Goal: Find specific page/section: Find specific page/section

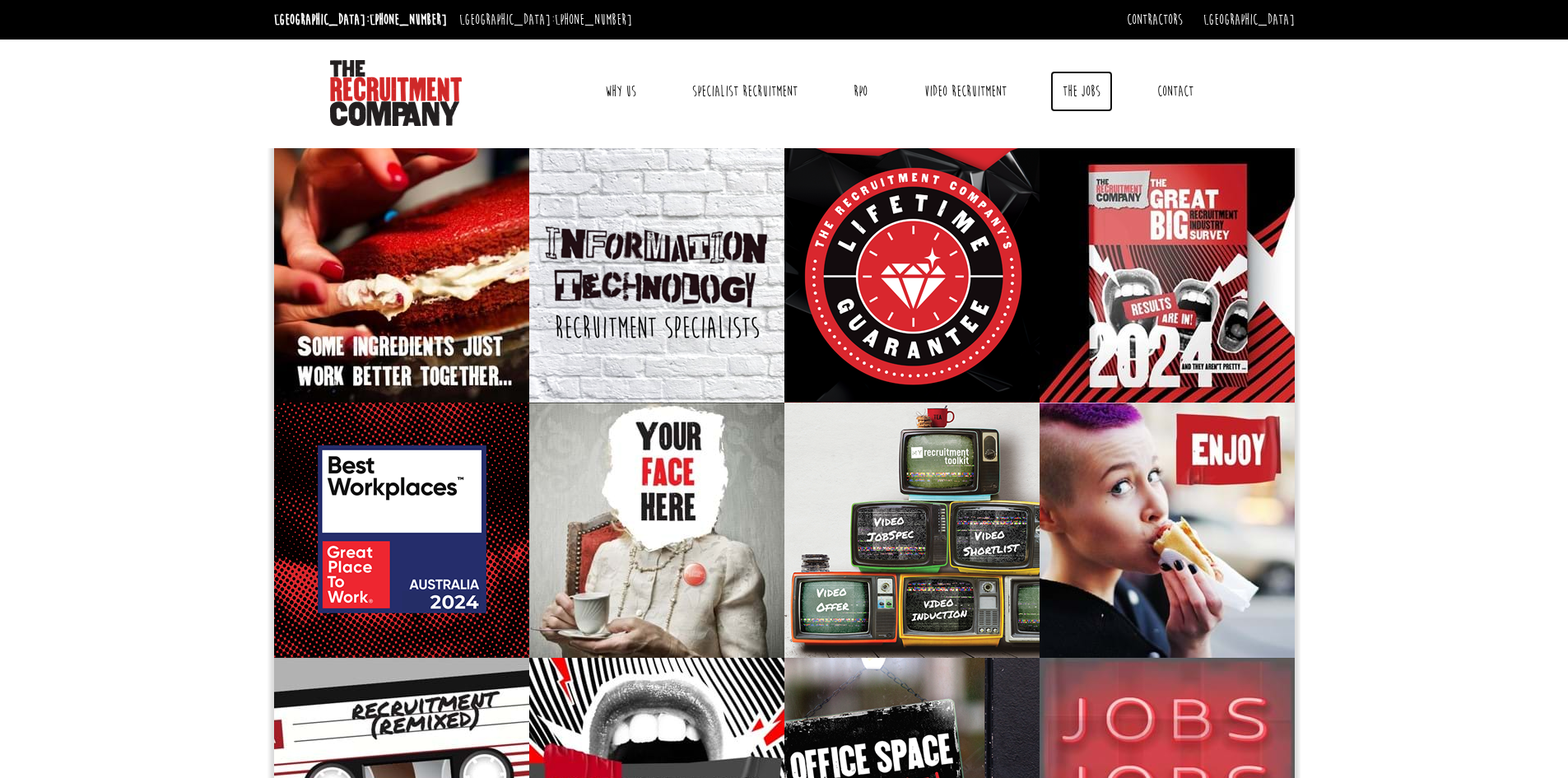
click at [1091, 91] on link "The Jobs" at bounding box center [1082, 91] width 63 height 41
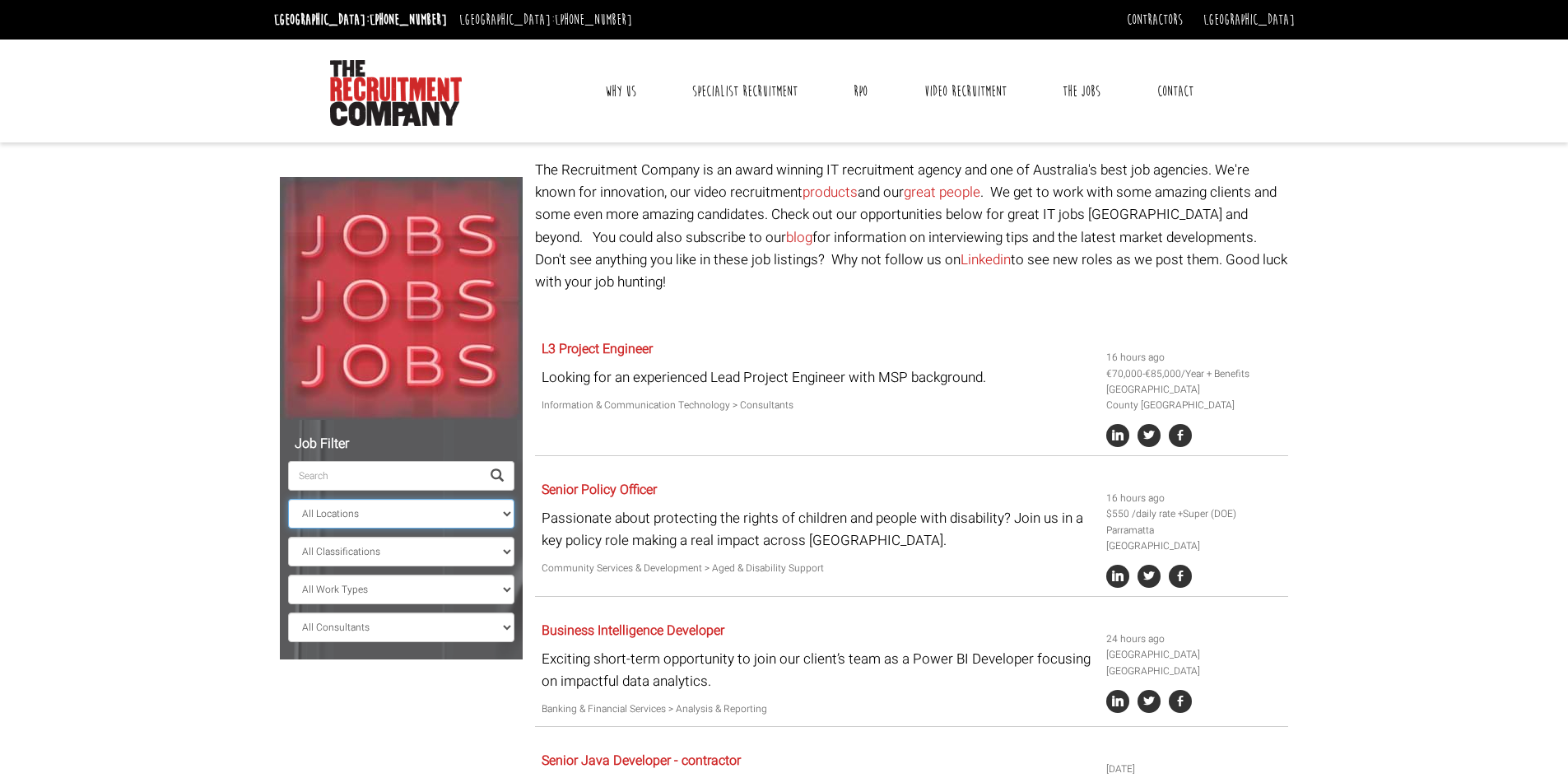
click at [490, 519] on select "All Locations [GEOGRAPHIC_DATA] [GEOGRAPHIC_DATA] [GEOGRAPHIC_DATA] [GEOGRAPHIC…" at bounding box center [401, 513] width 227 height 29
select select "[GEOGRAPHIC_DATA]"
click at [288, 499] on select "All Locations [GEOGRAPHIC_DATA] [GEOGRAPHIC_DATA] [GEOGRAPHIC_DATA] [GEOGRAPHIC…" at bounding box center [401, 513] width 227 height 29
